Goal: Navigation & Orientation: Find specific page/section

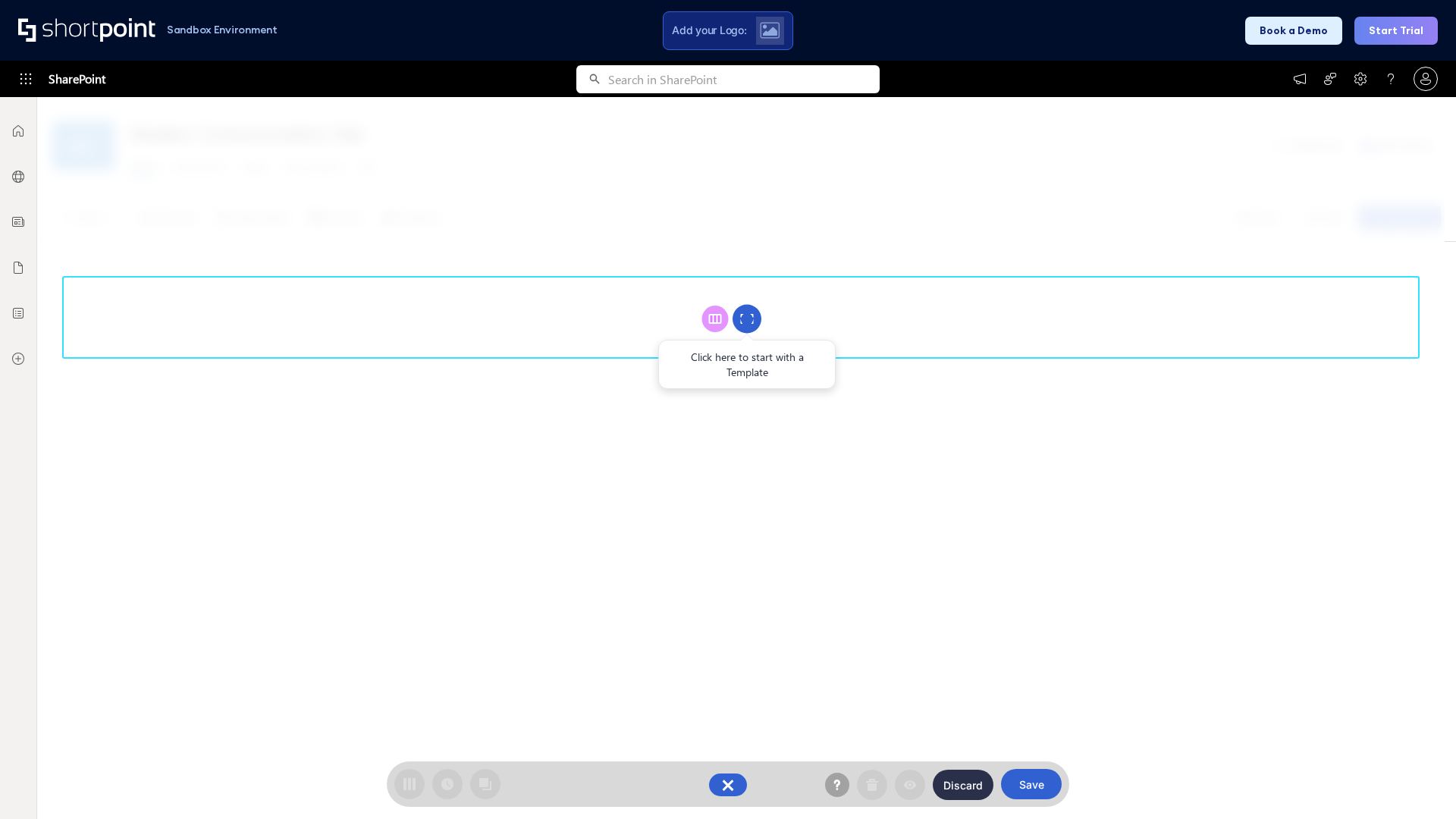
click at [747, 318] on circle at bounding box center [747, 320] width 29 height 29
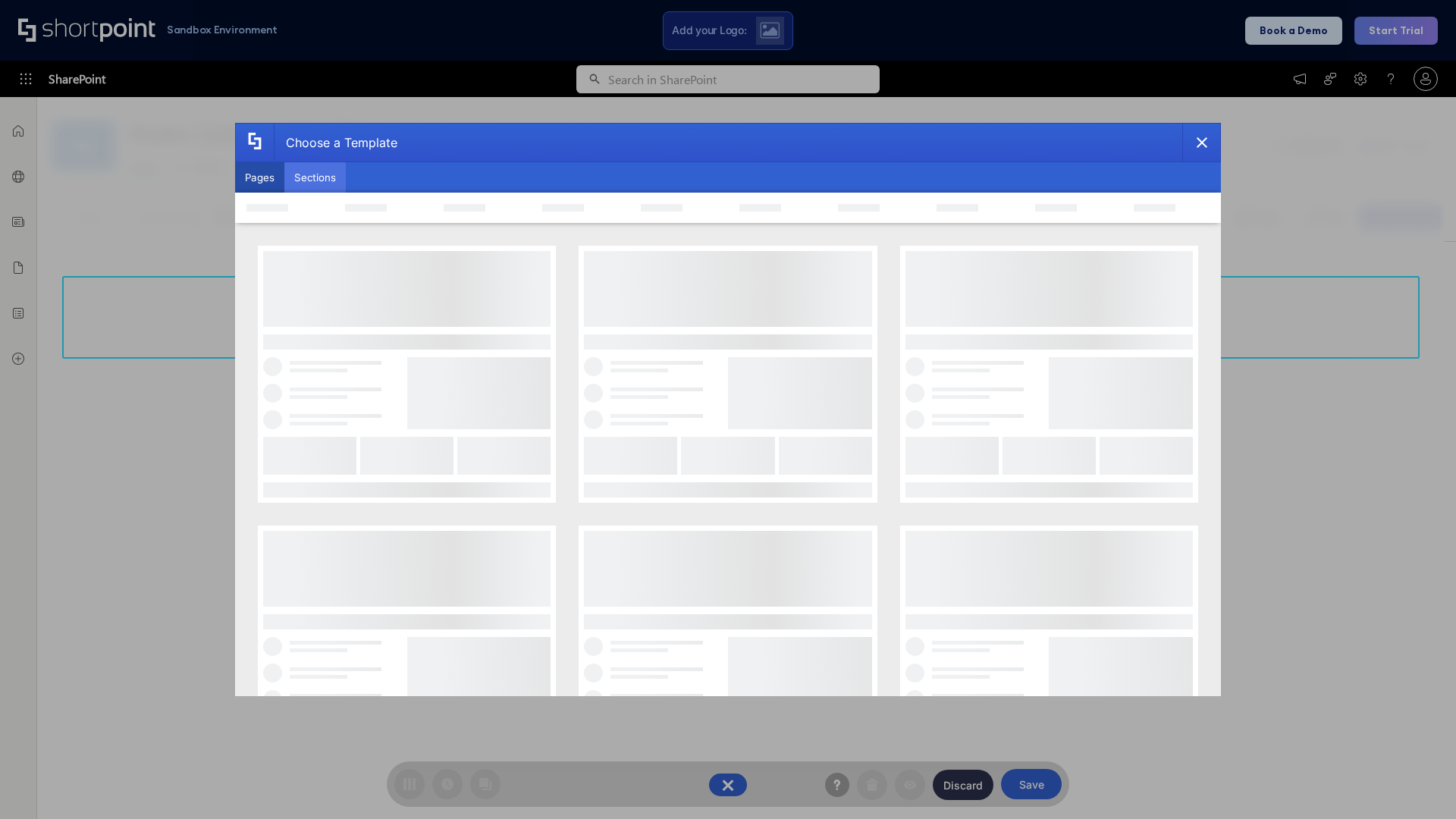
click at [314, 177] on button "Sections" at bounding box center [315, 178] width 61 height 31
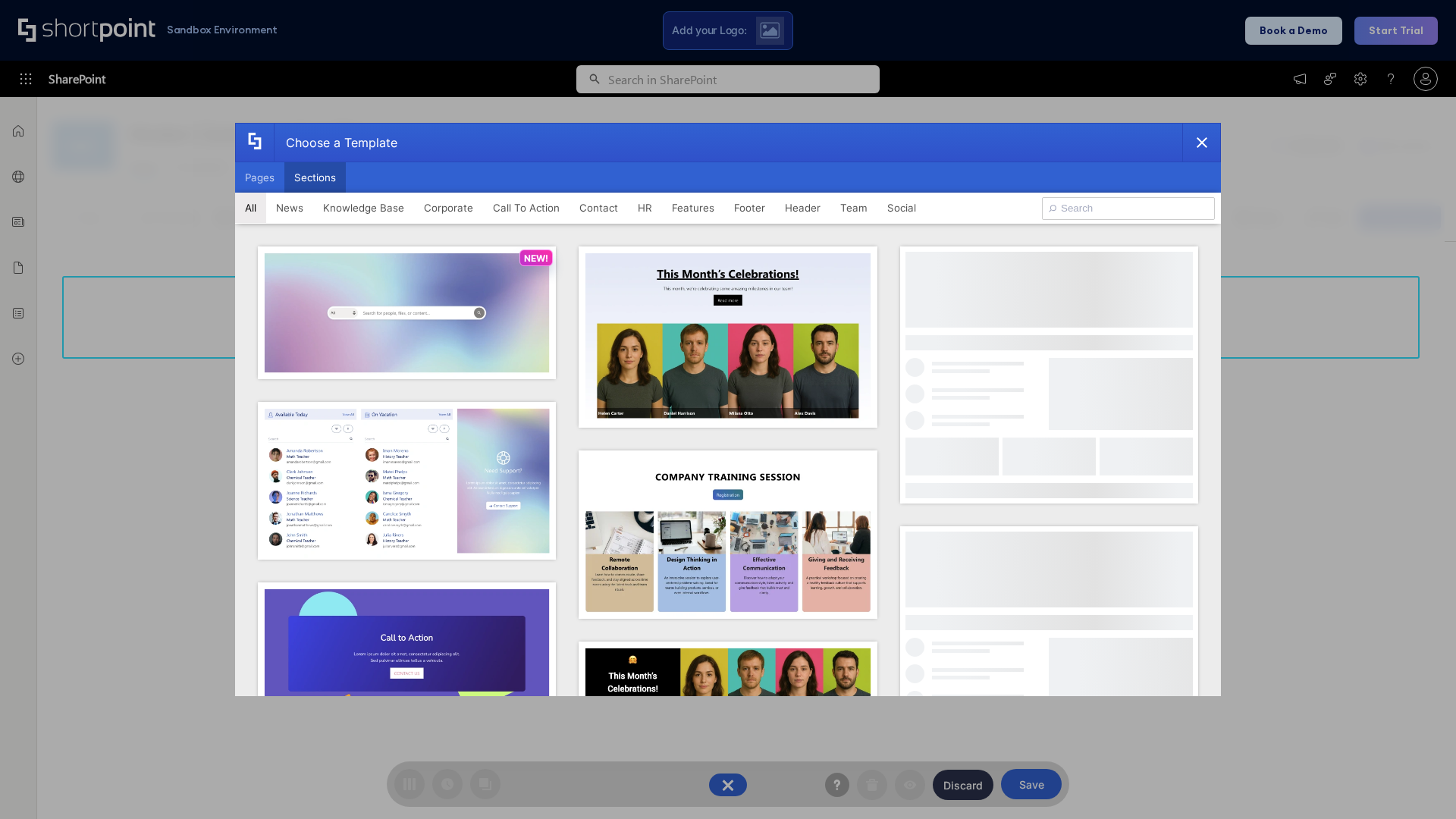
type input "Footer 5"
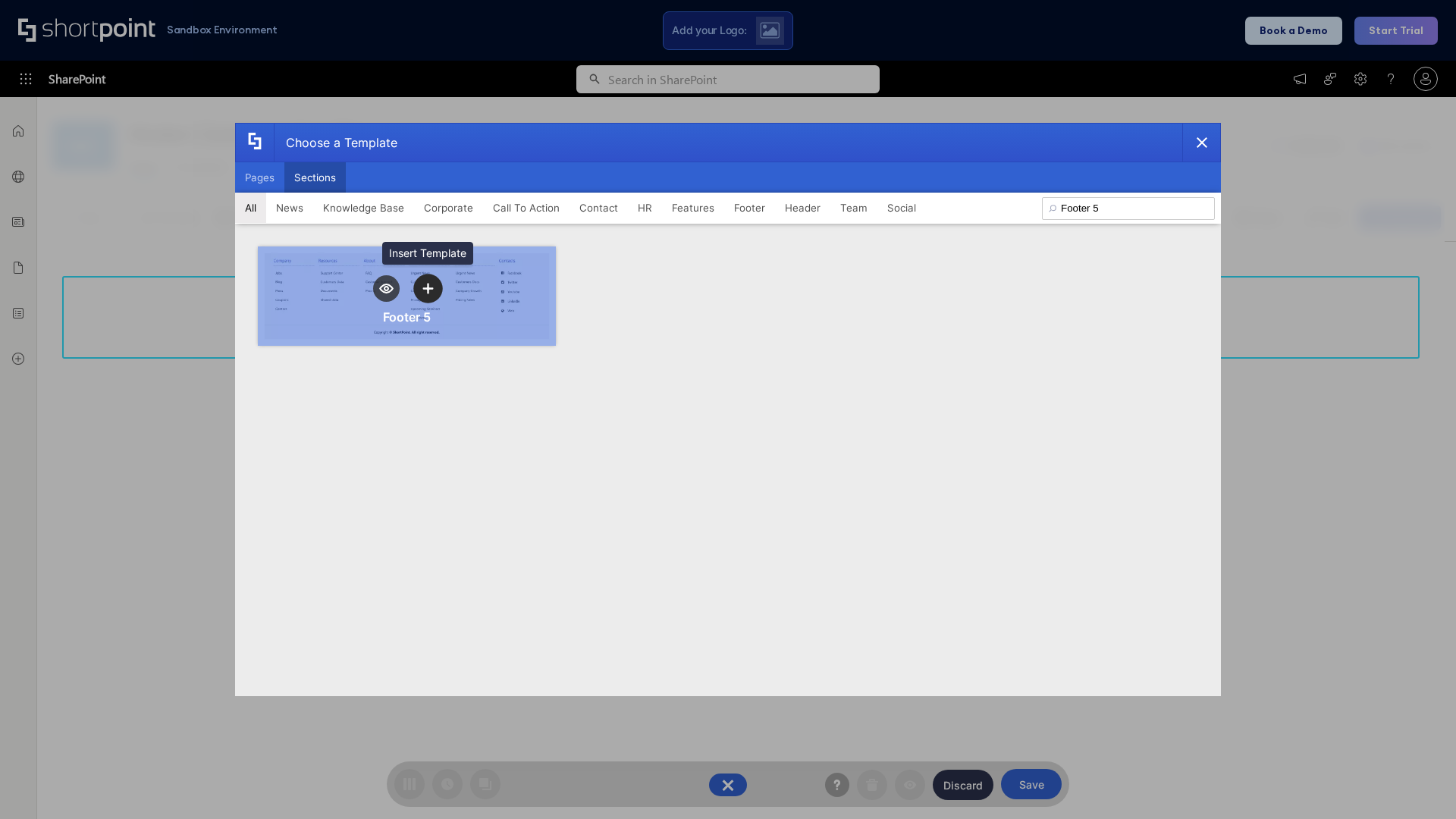
click at [428, 288] on icon "template selector" at bounding box center [428, 288] width 11 height 11
